Goal: Information Seeking & Learning: Learn about a topic

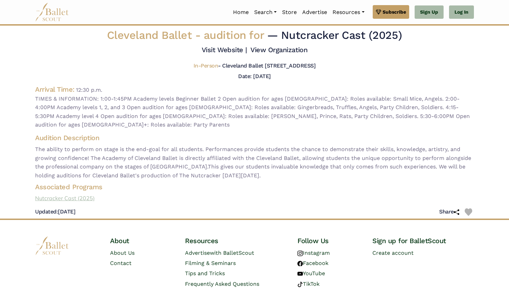
click at [81, 194] on link "Nutcracker Cast (2025)" at bounding box center [255, 198] width 450 height 9
drag, startPoint x: 406, startPoint y: 65, endPoint x: 402, endPoint y: 61, distance: 5.8
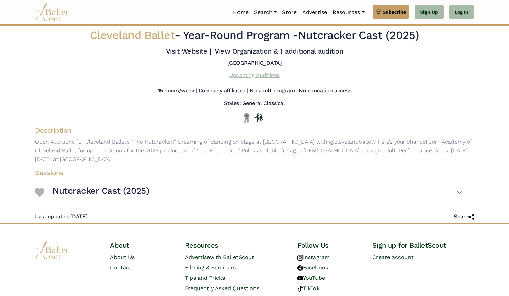
click at [248, 75] on link "Upcoming Auditions" at bounding box center [254, 75] width 50 height 6
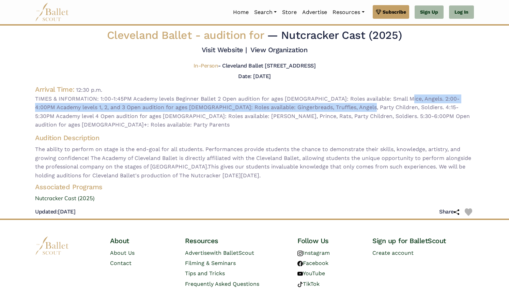
drag, startPoint x: 394, startPoint y: 99, endPoint x: 330, endPoint y: 109, distance: 65.0
click at [330, 109] on span "TIMES & INFORMATION: 1:00-1:45PM Academy levels Beginner Ballet 2 Open audition…" at bounding box center [254, 111] width 439 height 35
